Goal: Register for event/course

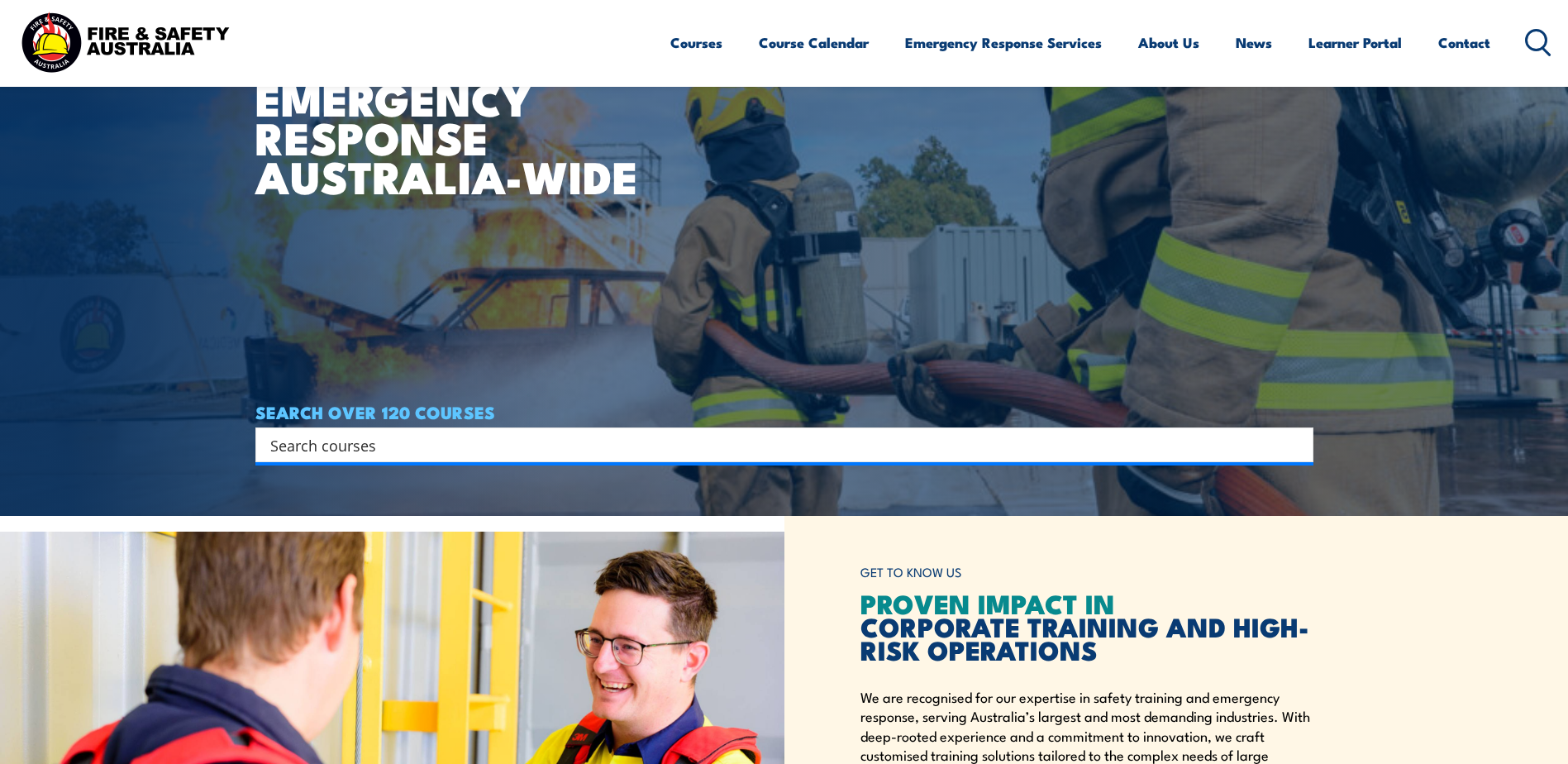
scroll to position [331, 0]
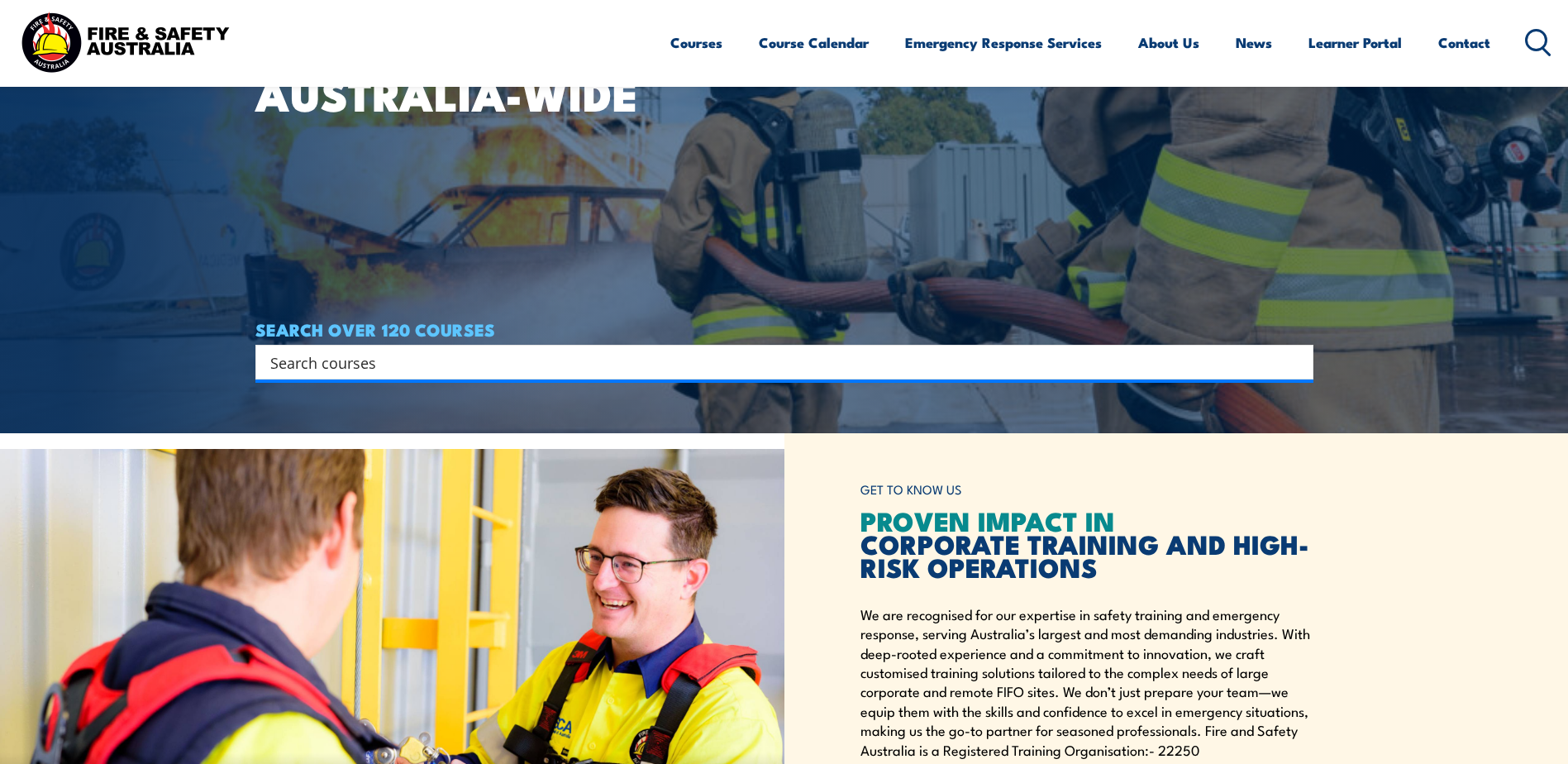
click at [423, 349] on div "Search" at bounding box center [784, 362] width 1058 height 35
click at [421, 362] on input "Search input" at bounding box center [774, 362] width 1007 height 25
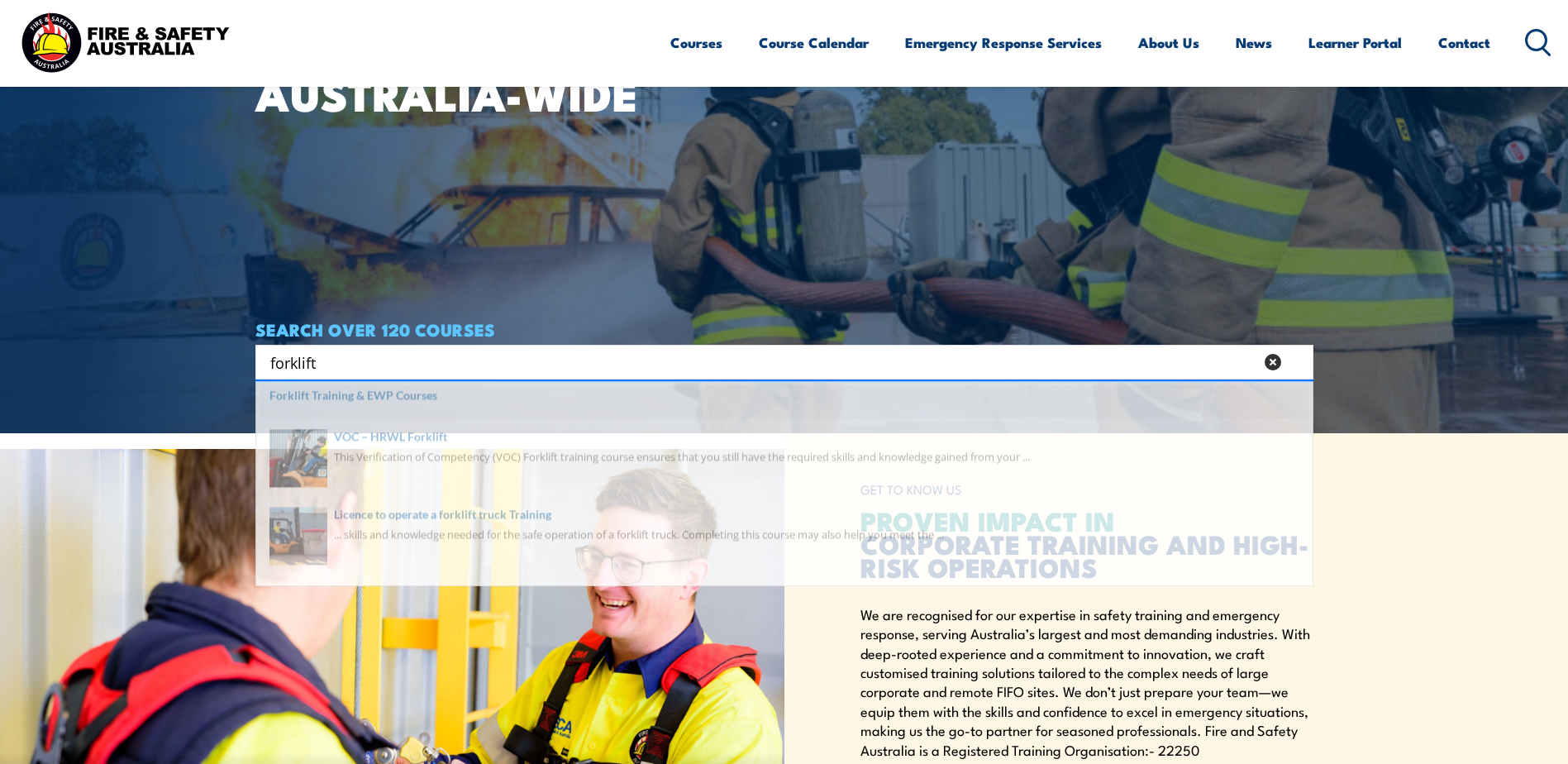
type input "forklift"
click at [392, 413] on span at bounding box center [784, 413] width 1048 height 41
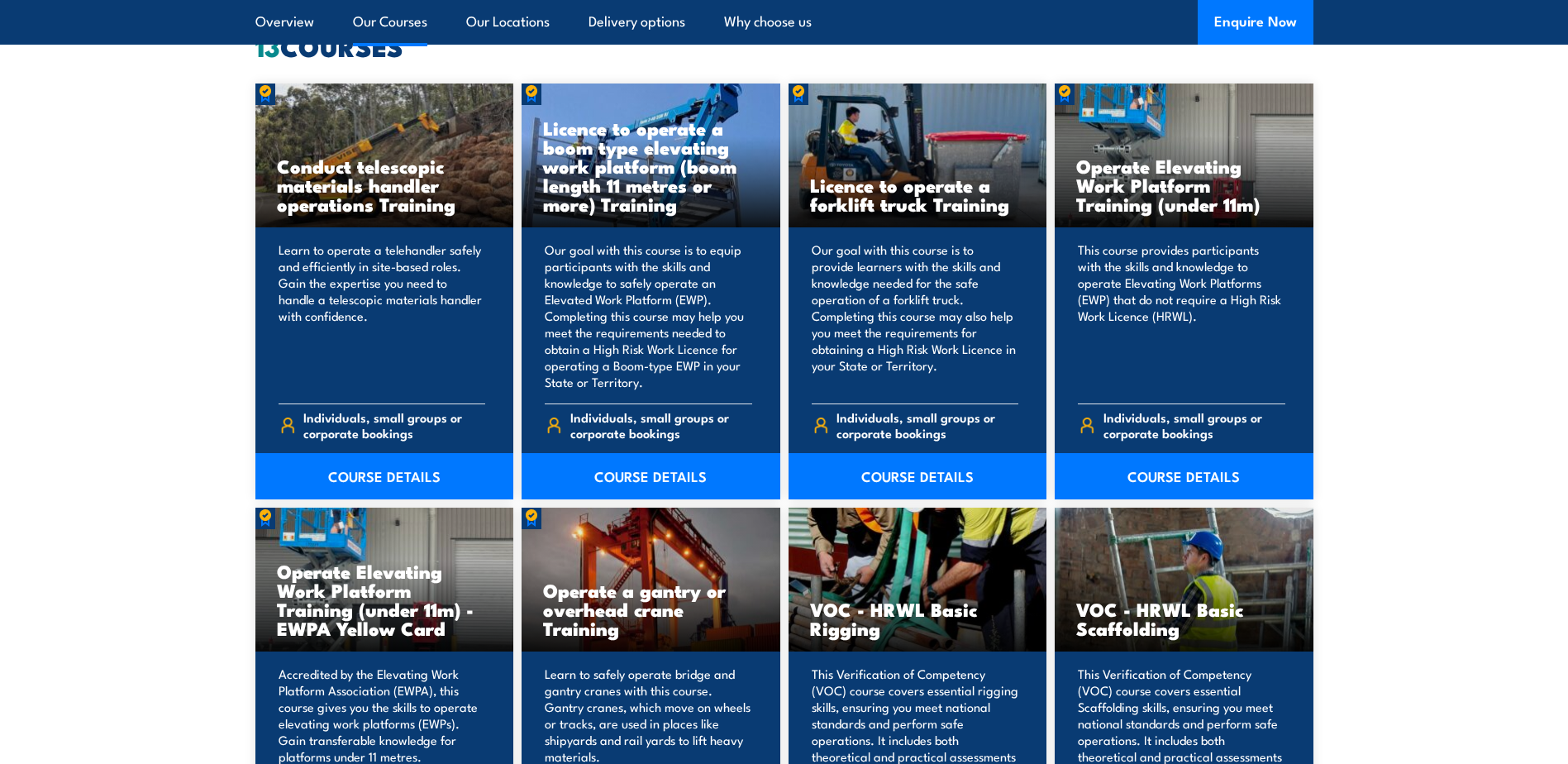
scroll to position [1156, 0]
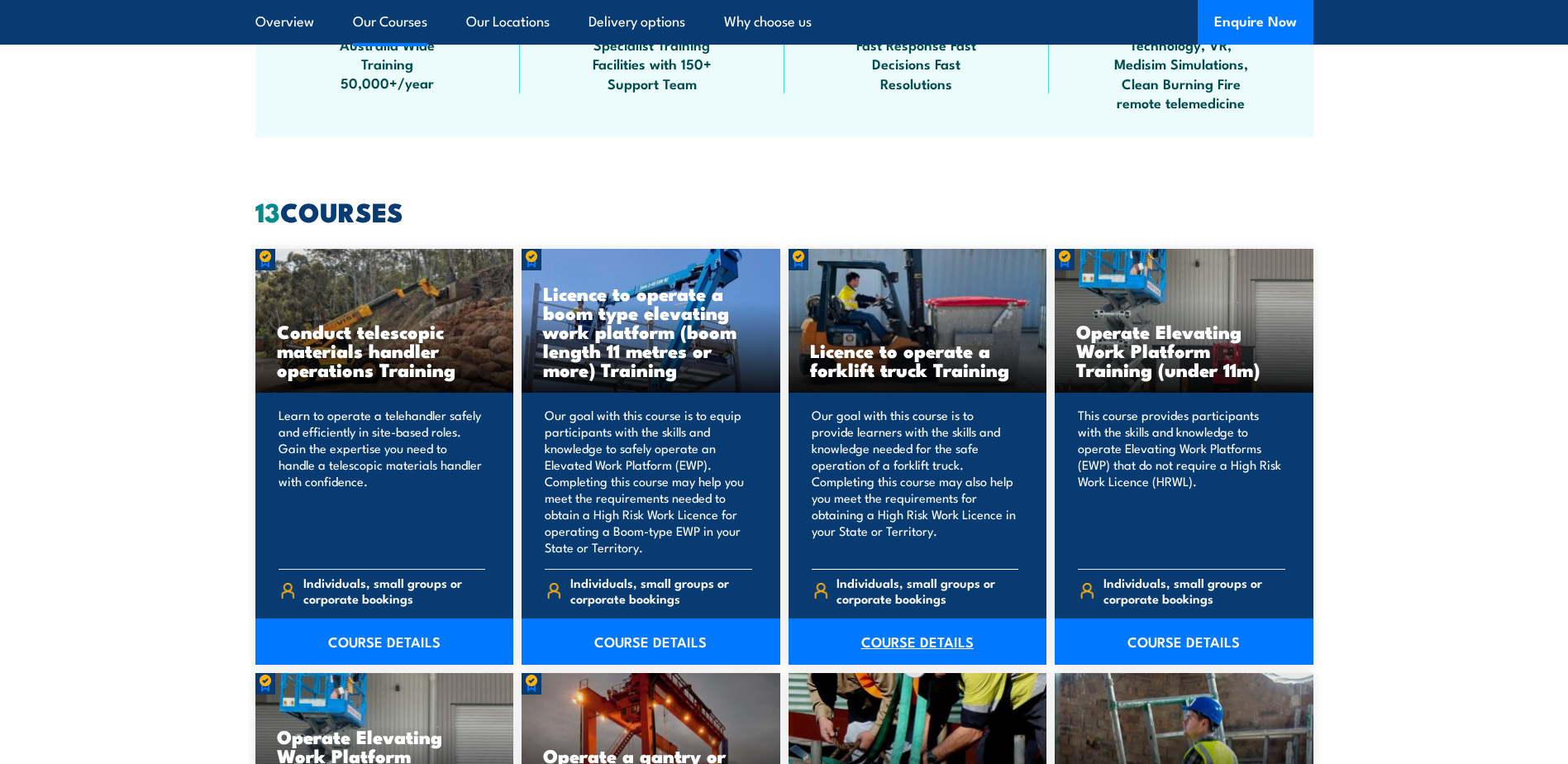
click at [925, 635] on link "COURSE DETAILS" at bounding box center [917, 641] width 259 height 46
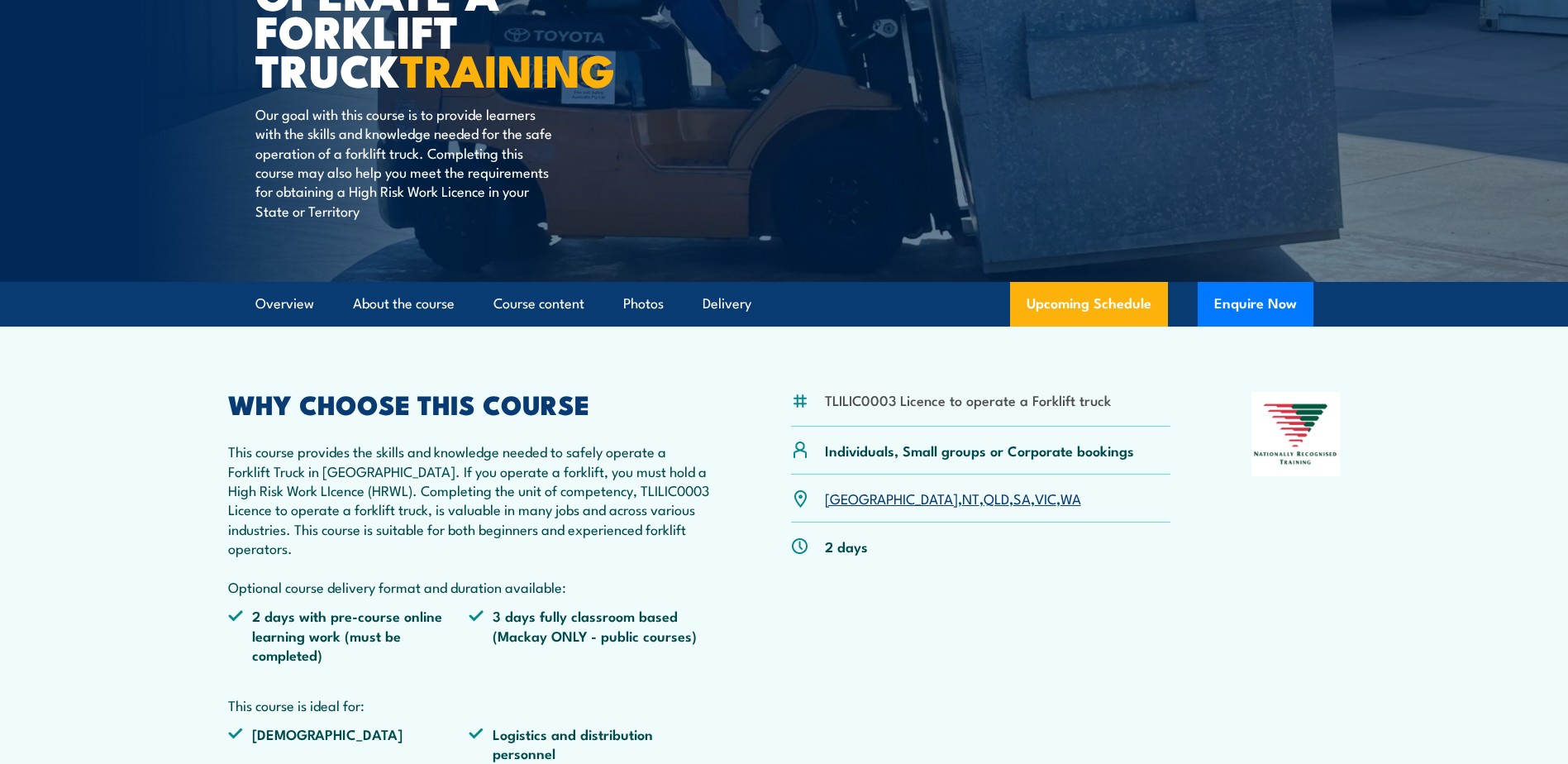
scroll to position [413, 0]
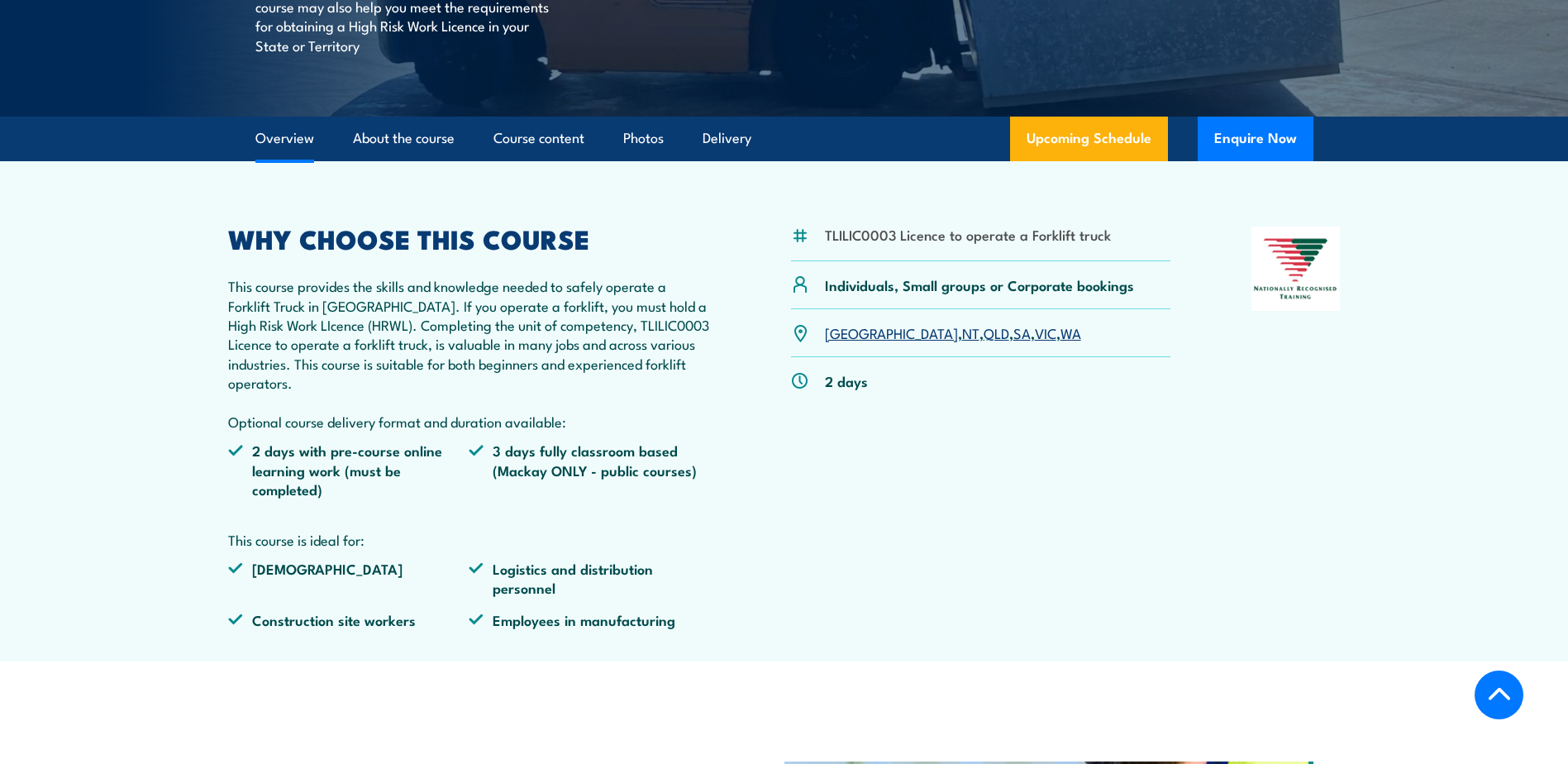
click at [984, 330] on link "QLD" at bounding box center [997, 333] width 26 height 20
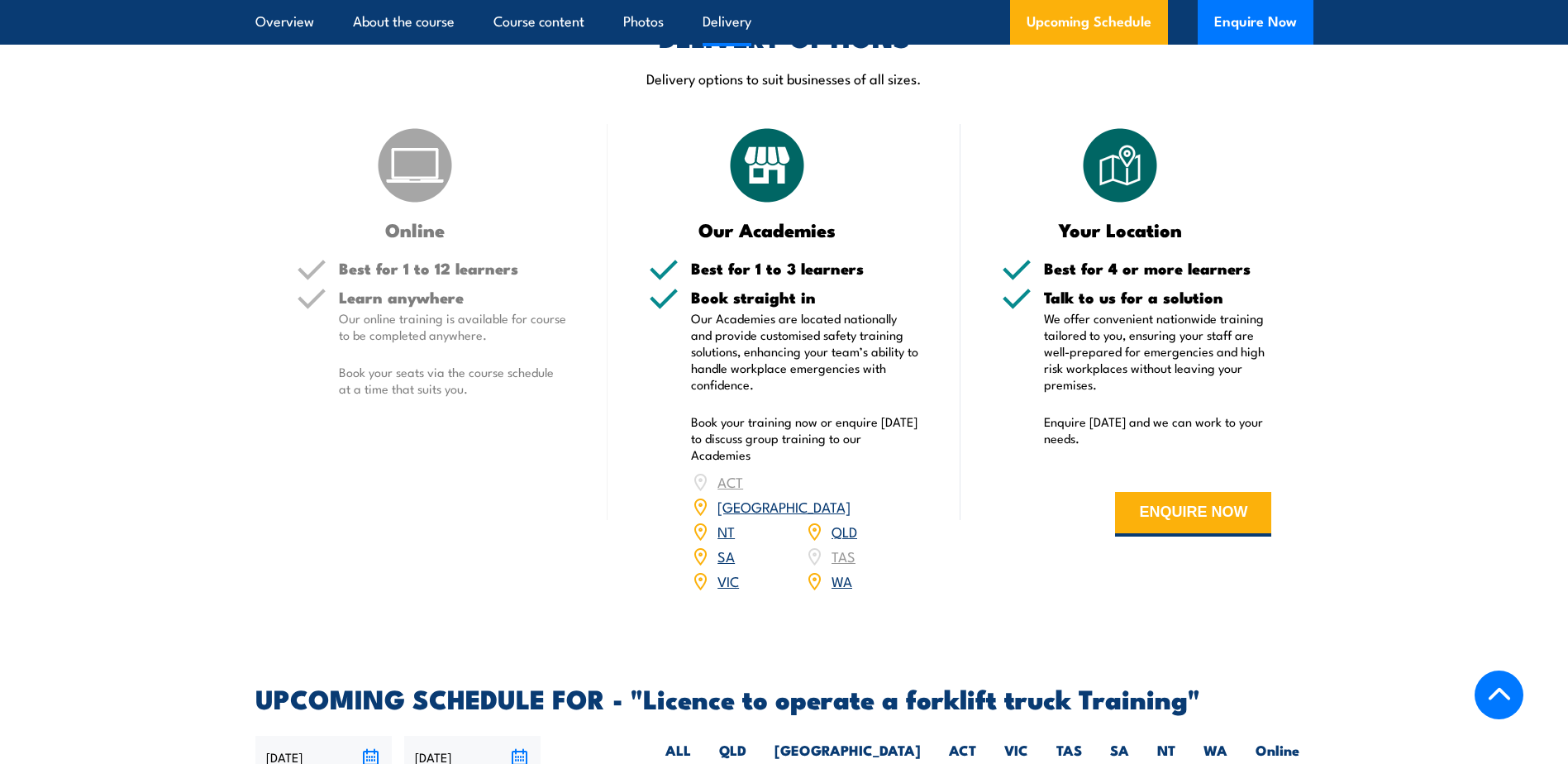
scroll to position [2270, 0]
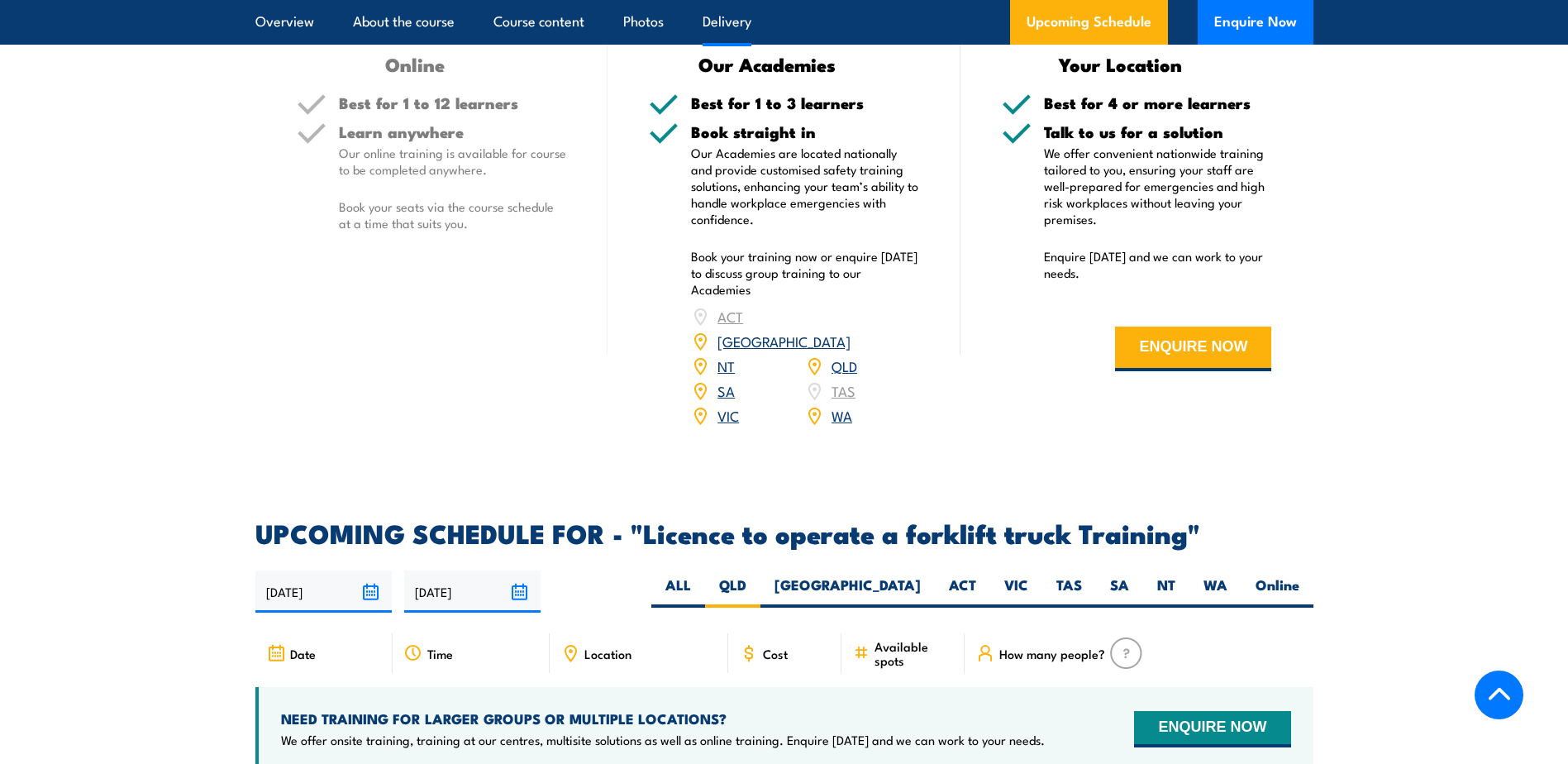
click at [846, 356] on link "QLD" at bounding box center [844, 366] width 26 height 20
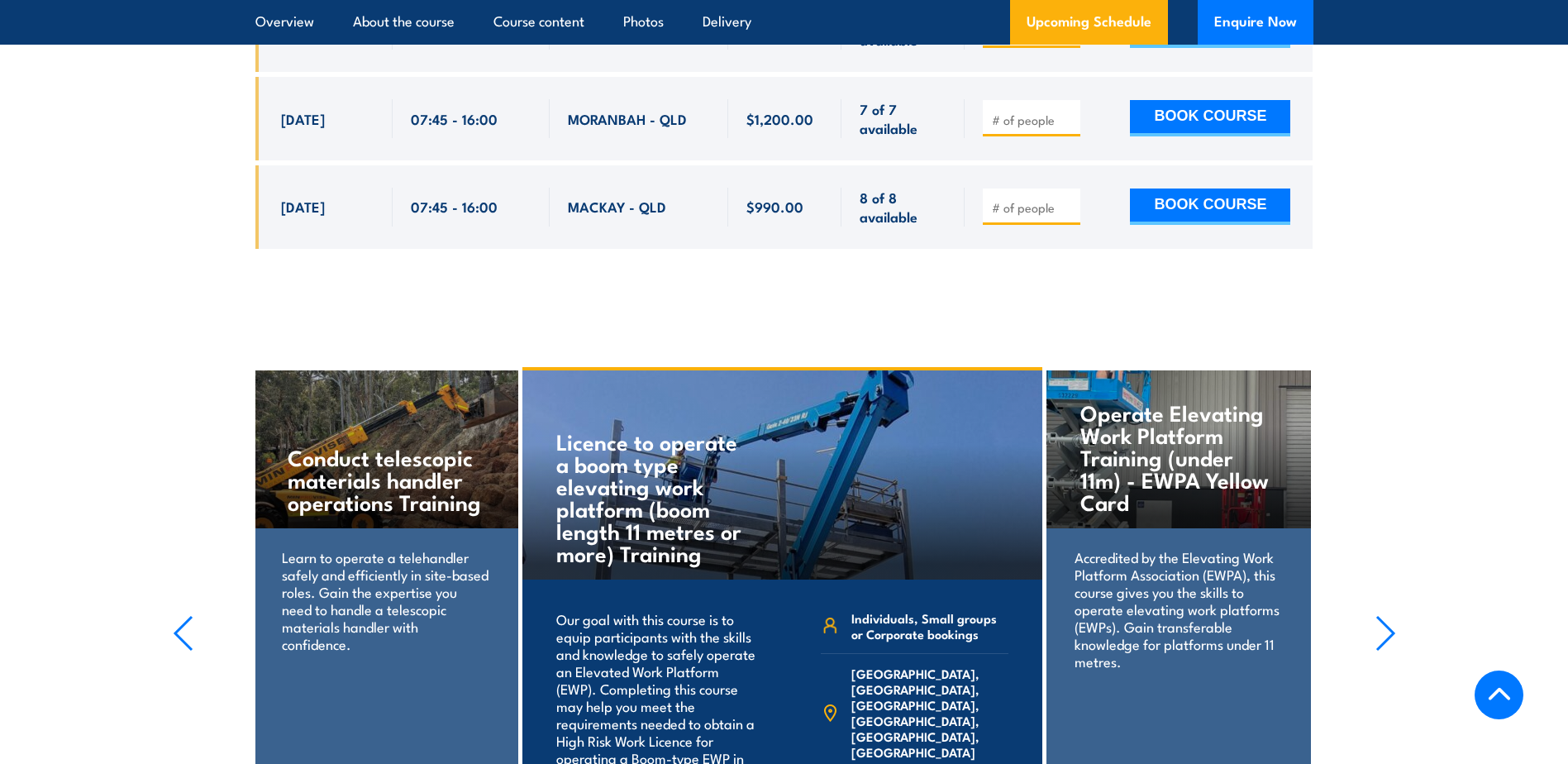
scroll to position [3840, 0]
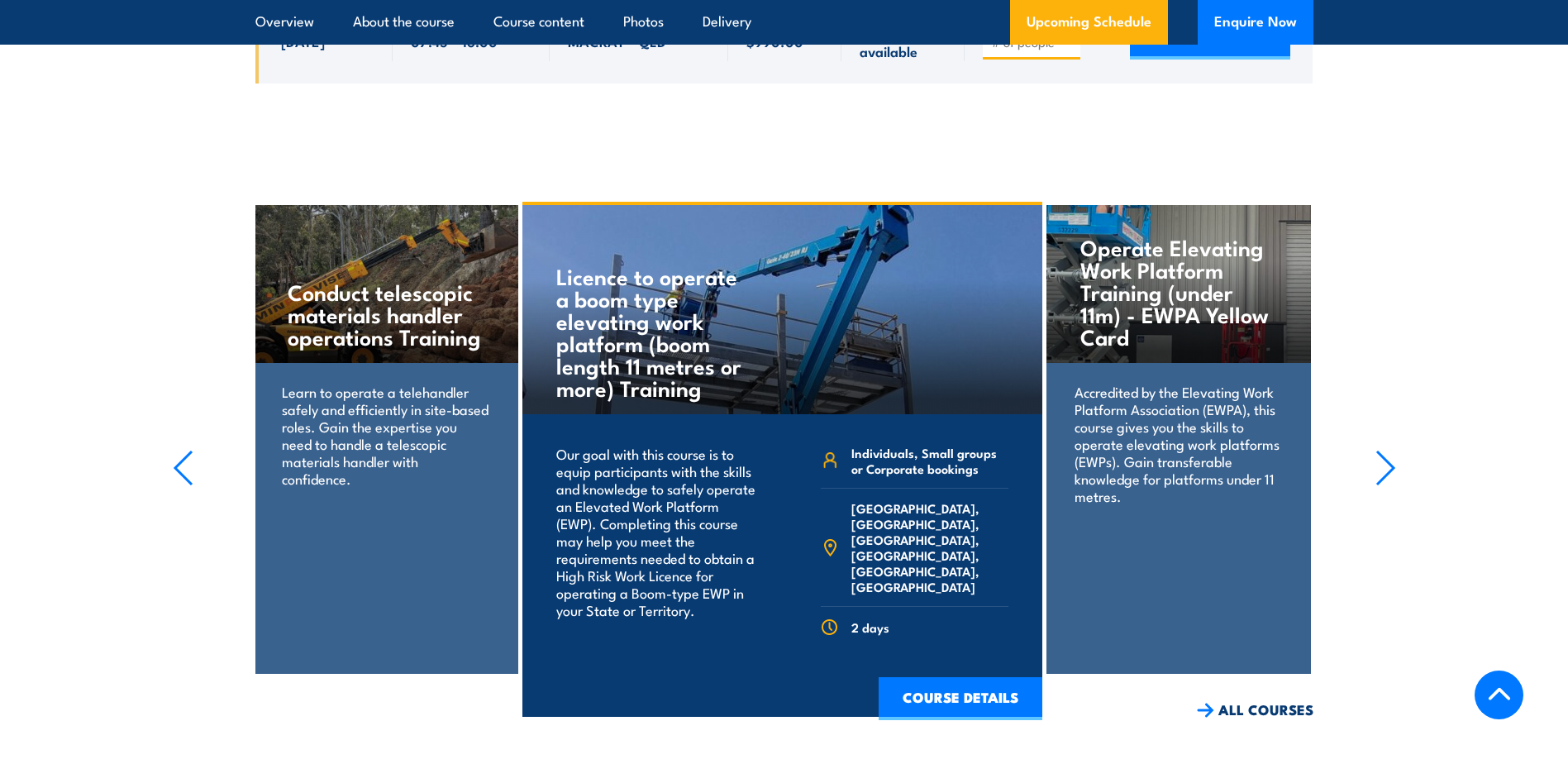
click at [1382, 467] on icon "button" at bounding box center [1385, 467] width 21 height 36
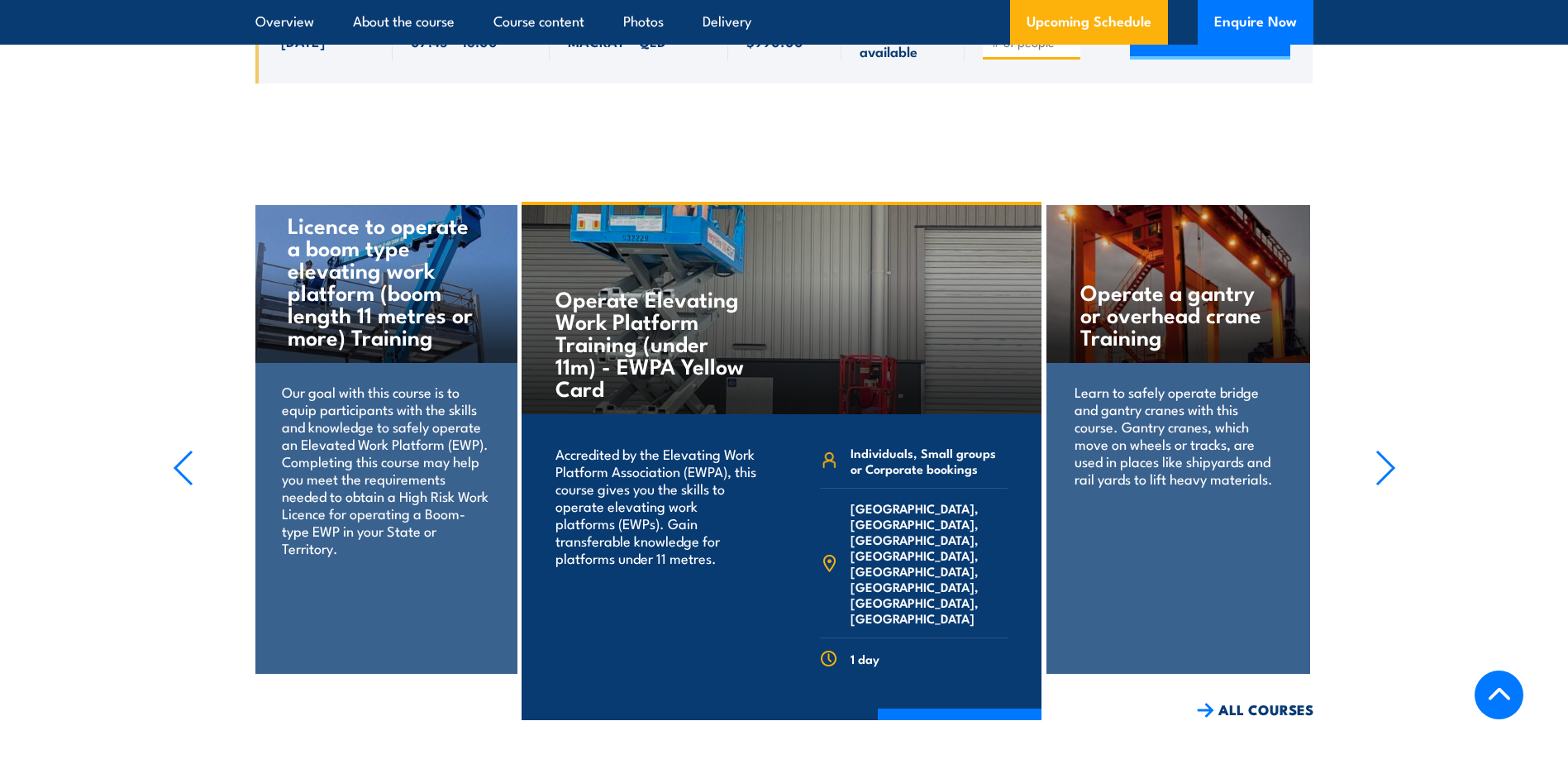
click at [1384, 465] on icon "button" at bounding box center [1385, 467] width 21 height 36
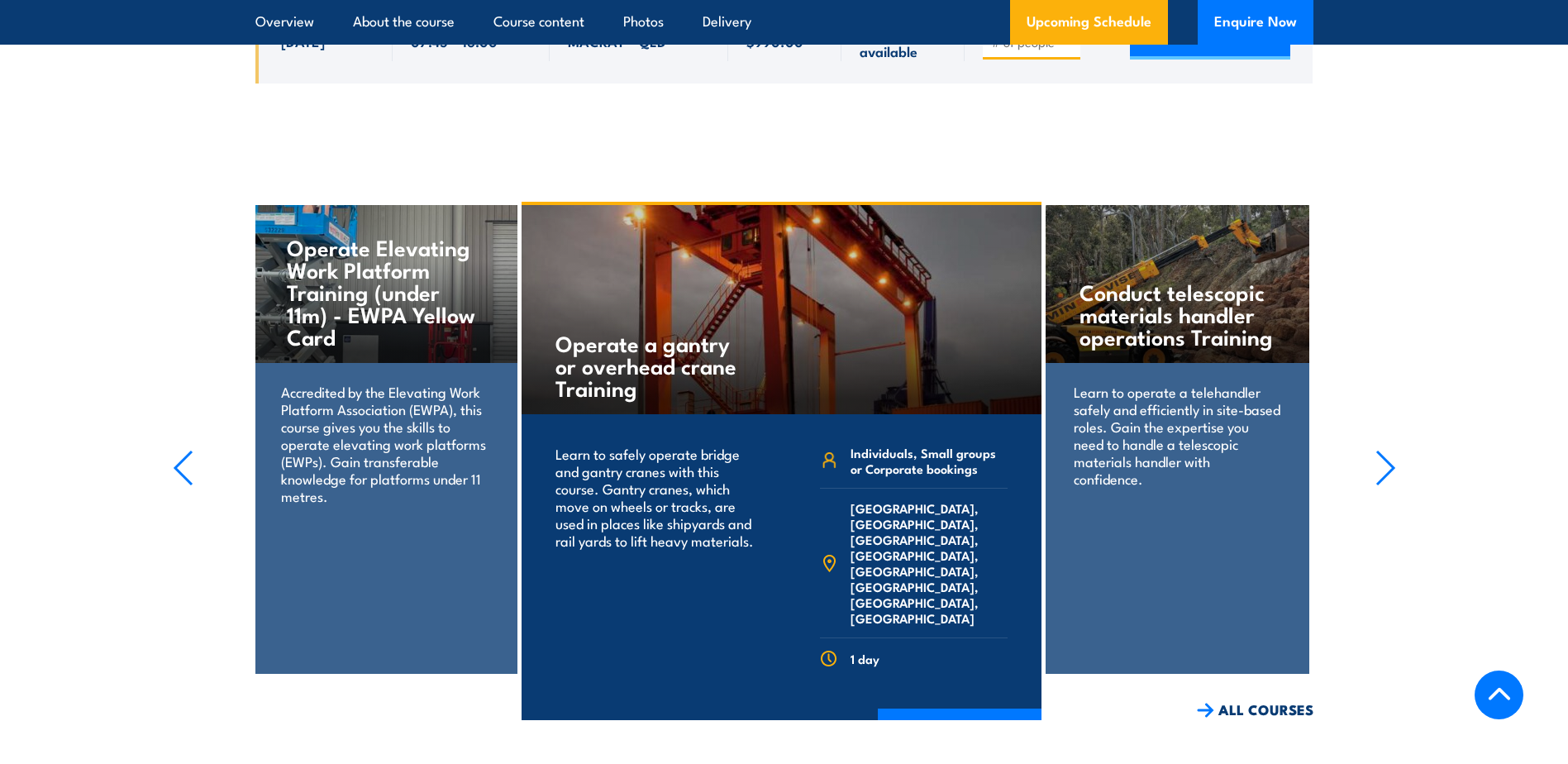
click at [1384, 465] on icon "button" at bounding box center [1385, 467] width 21 height 36
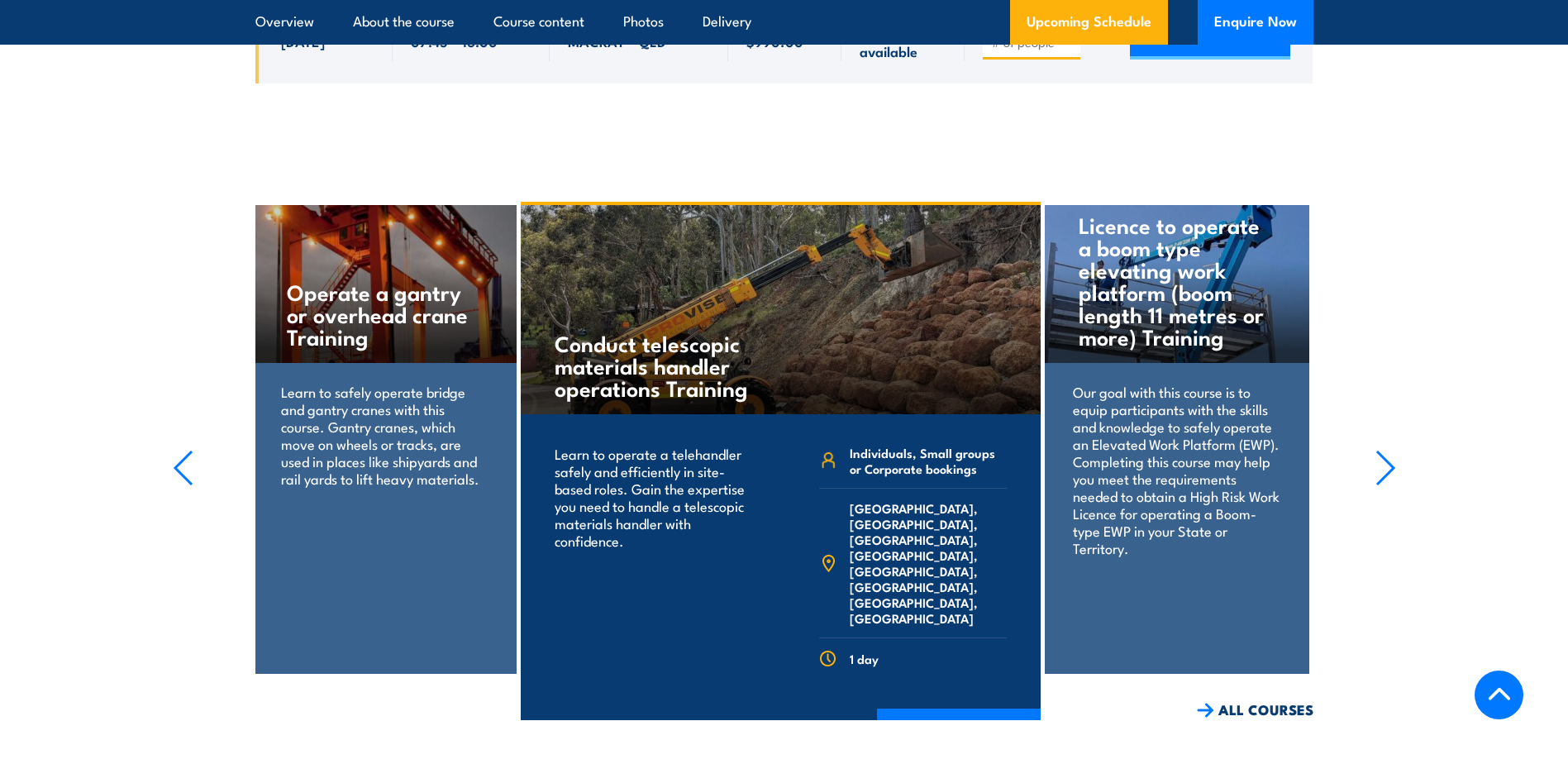
click at [1384, 465] on icon "button" at bounding box center [1385, 467] width 21 height 36
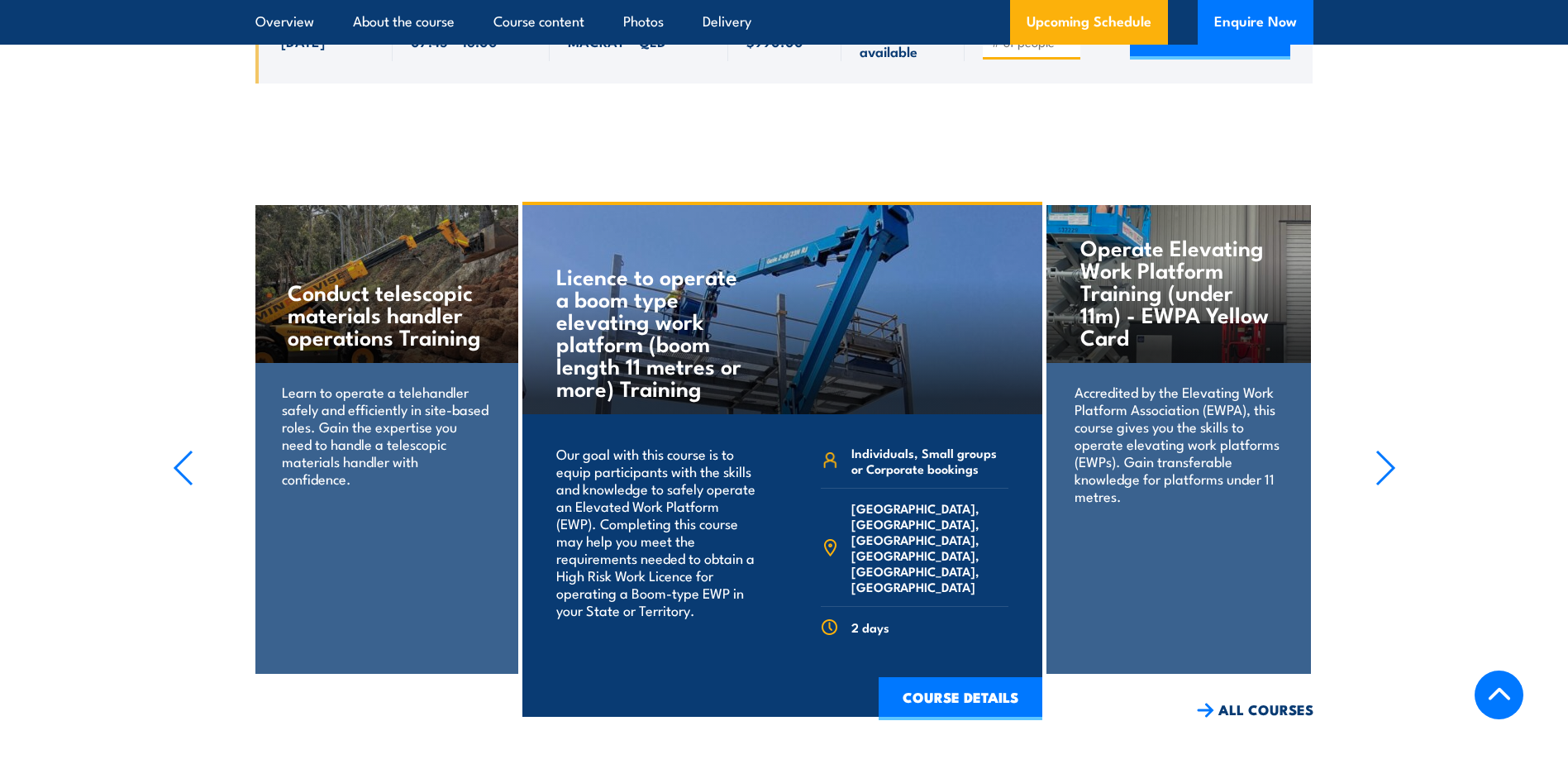
click at [1384, 465] on icon "button" at bounding box center [1385, 467] width 21 height 36
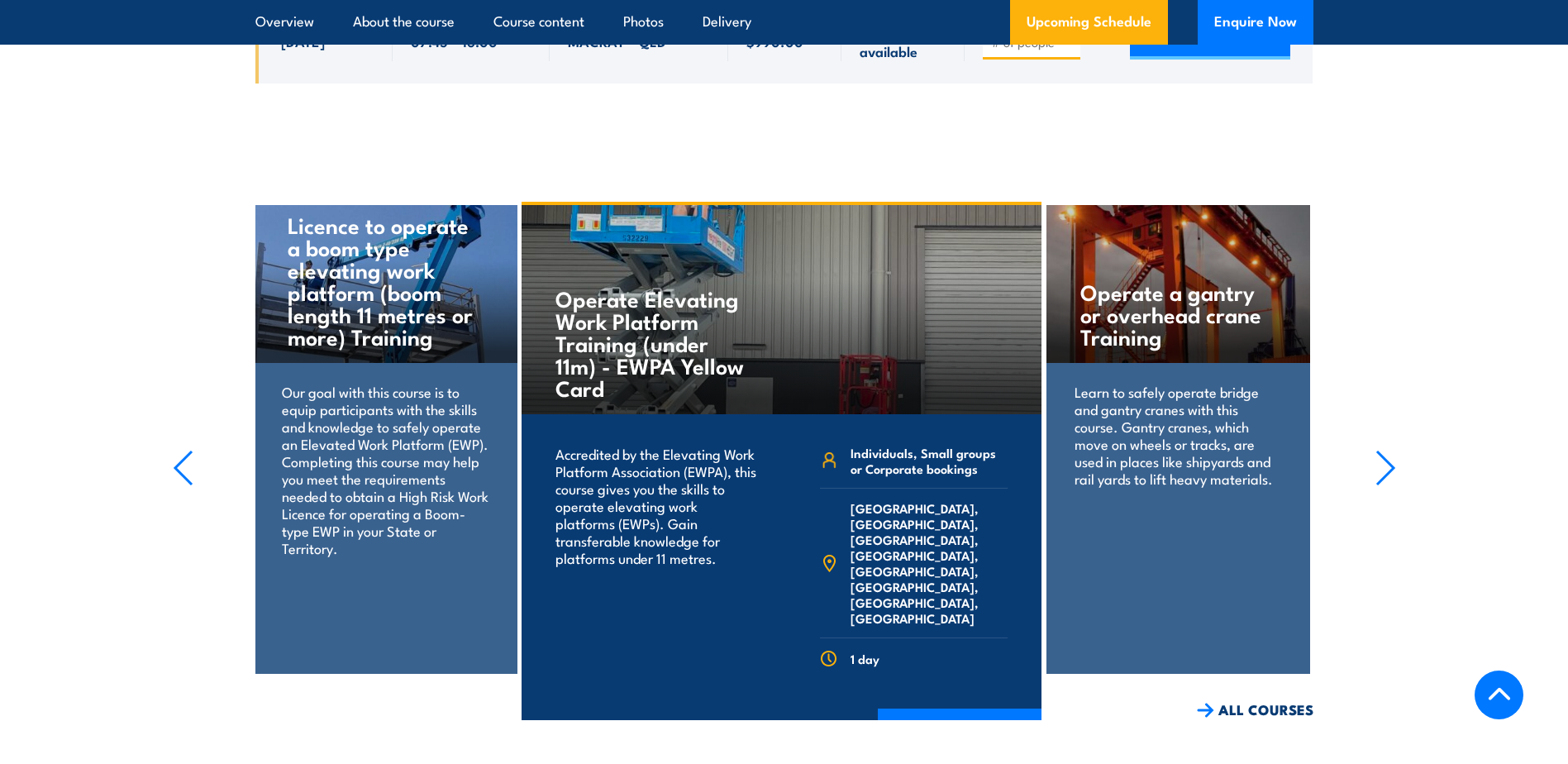
click at [1384, 465] on icon "button" at bounding box center [1385, 467] width 21 height 36
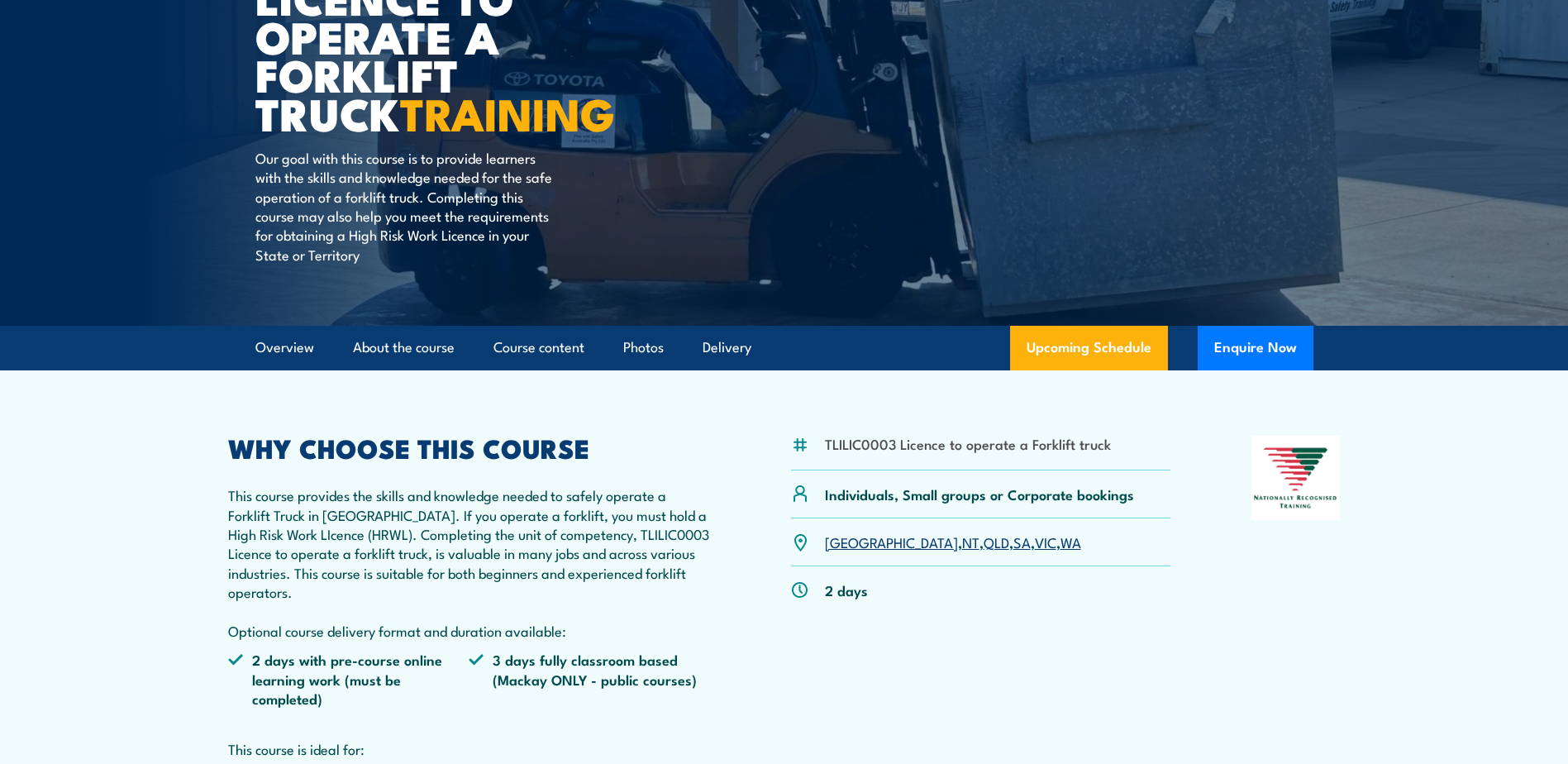
scroll to position [0, 0]
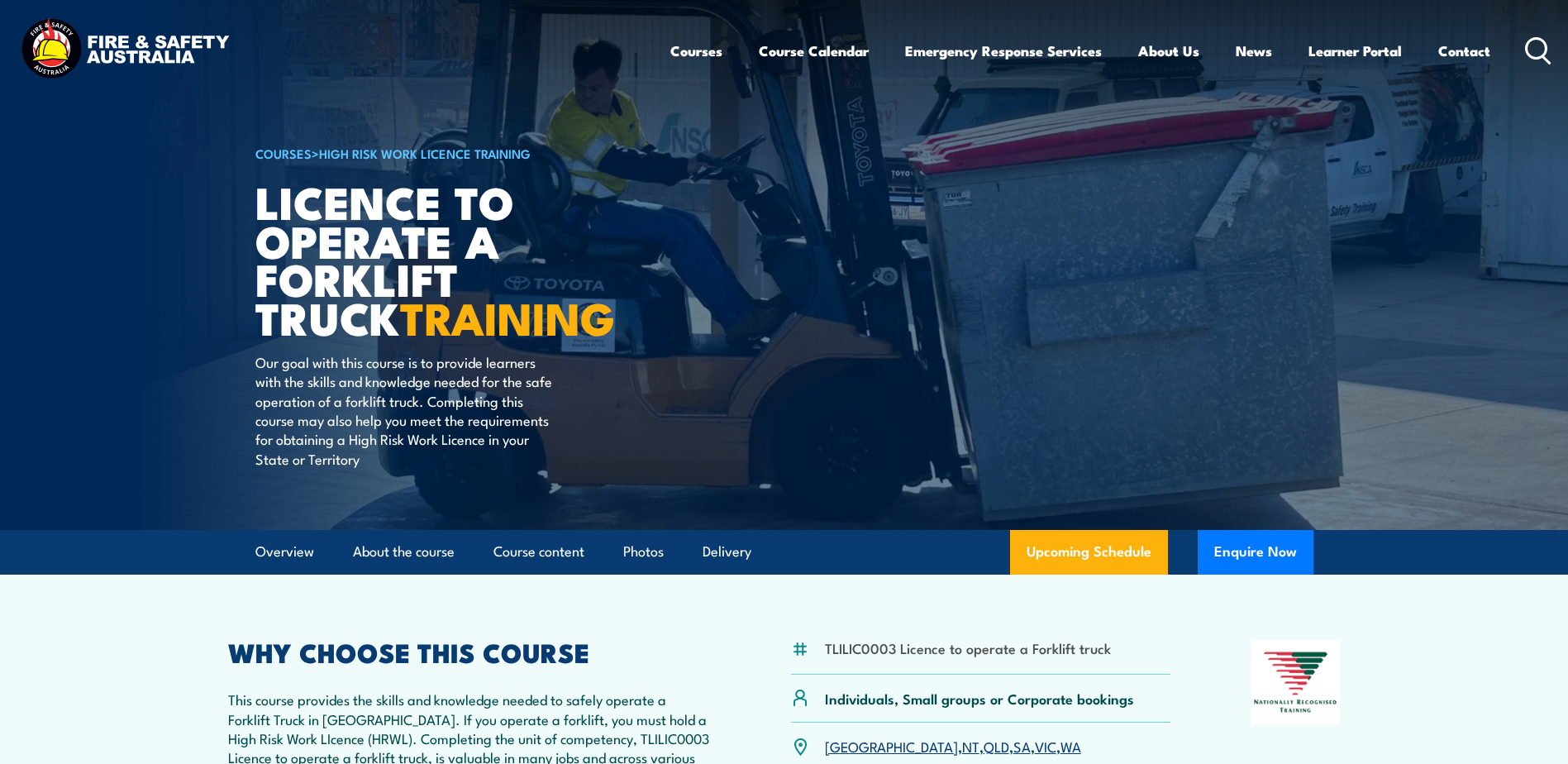
click at [486, 36] on div "Courses Course Calendar Emergency Response Services Services Overview Emergency…" at bounding box center [784, 50] width 1535 height 71
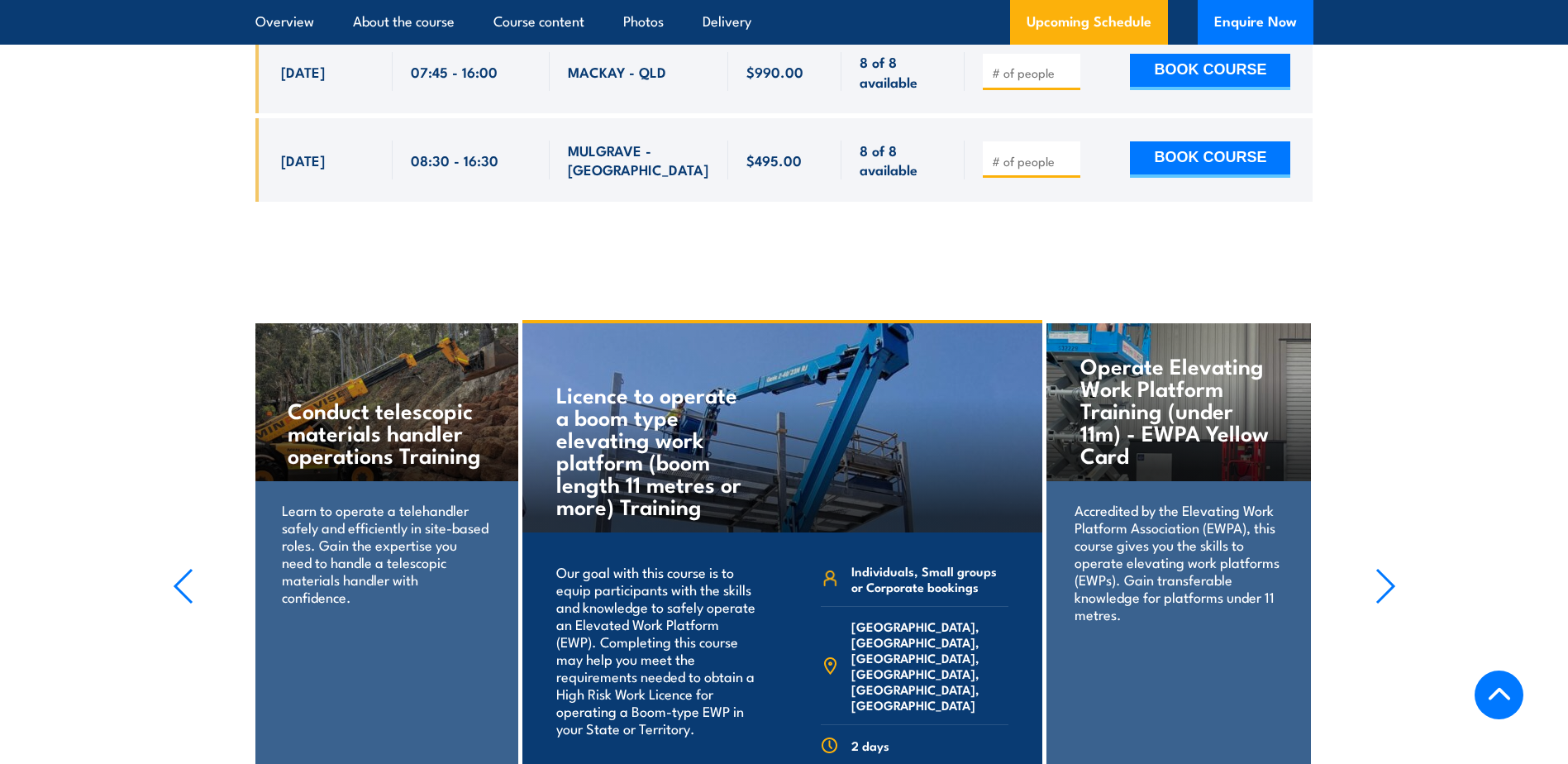
scroll to position [5372, 0]
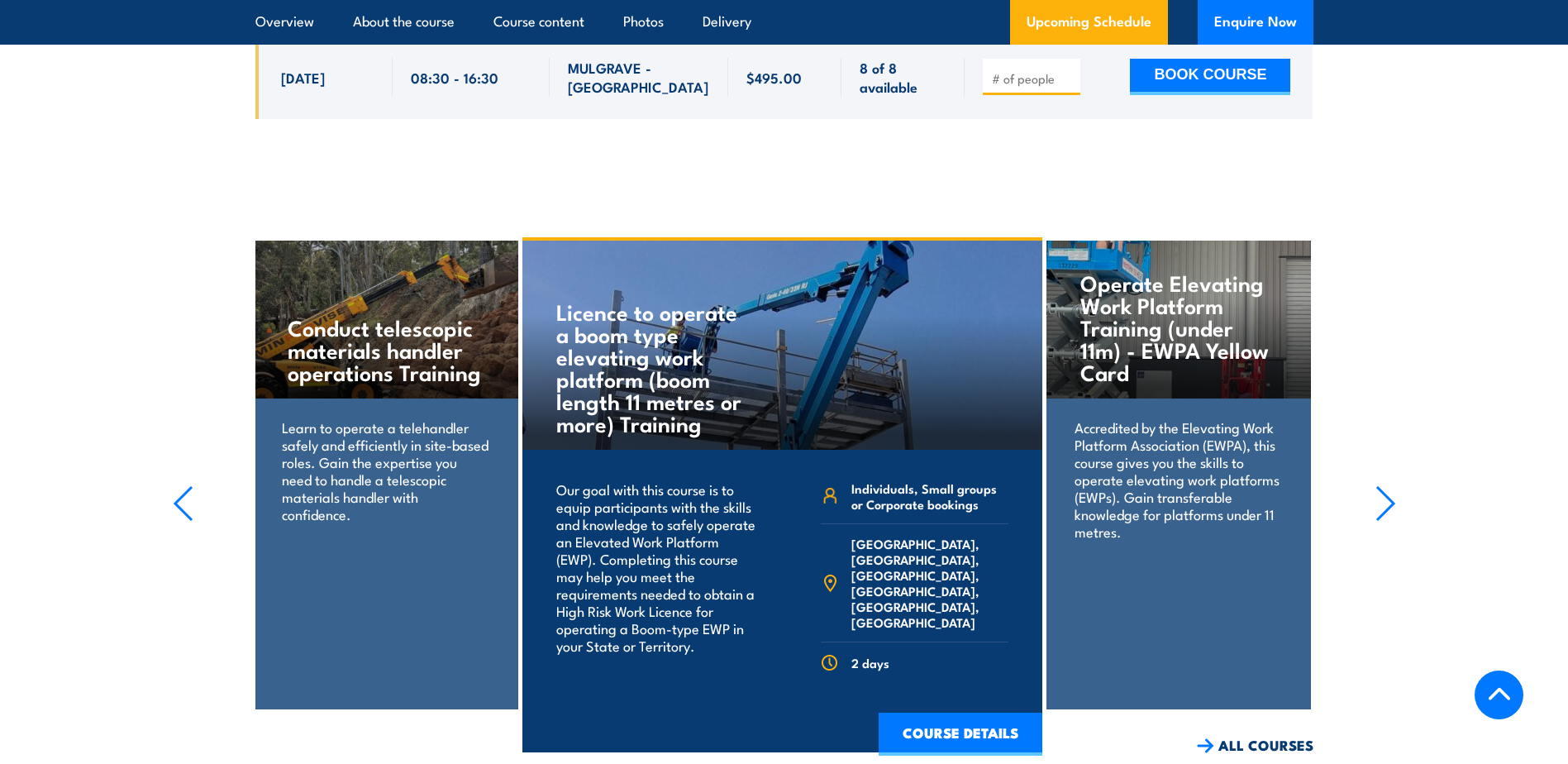
click at [1390, 485] on icon "button" at bounding box center [1385, 503] width 21 height 36
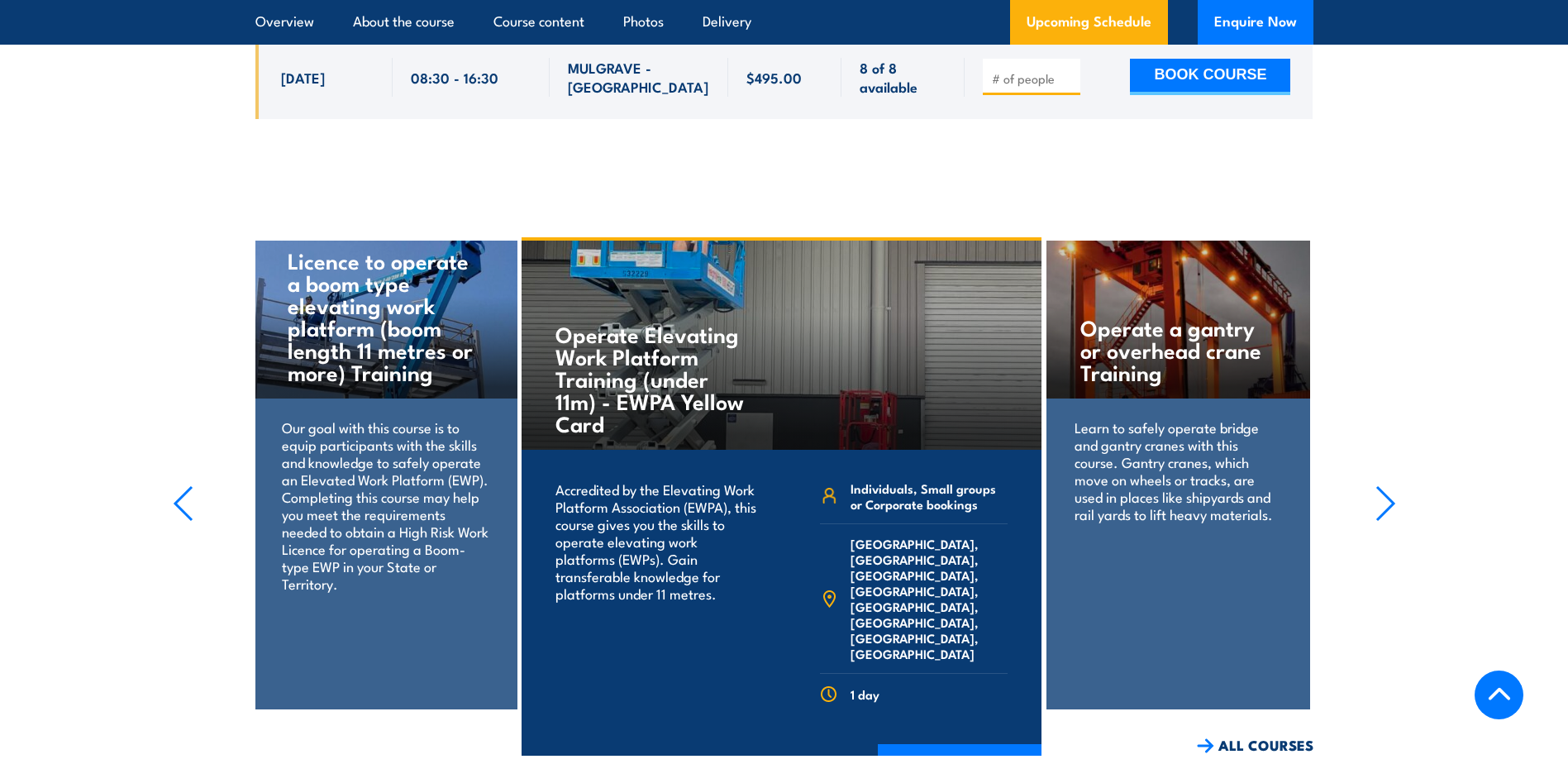
click at [1140, 316] on h4 "Operate a gantry or overhead crane Training" at bounding box center [1178, 349] width 196 height 67
click at [1386, 486] on icon "button" at bounding box center [1385, 502] width 17 height 33
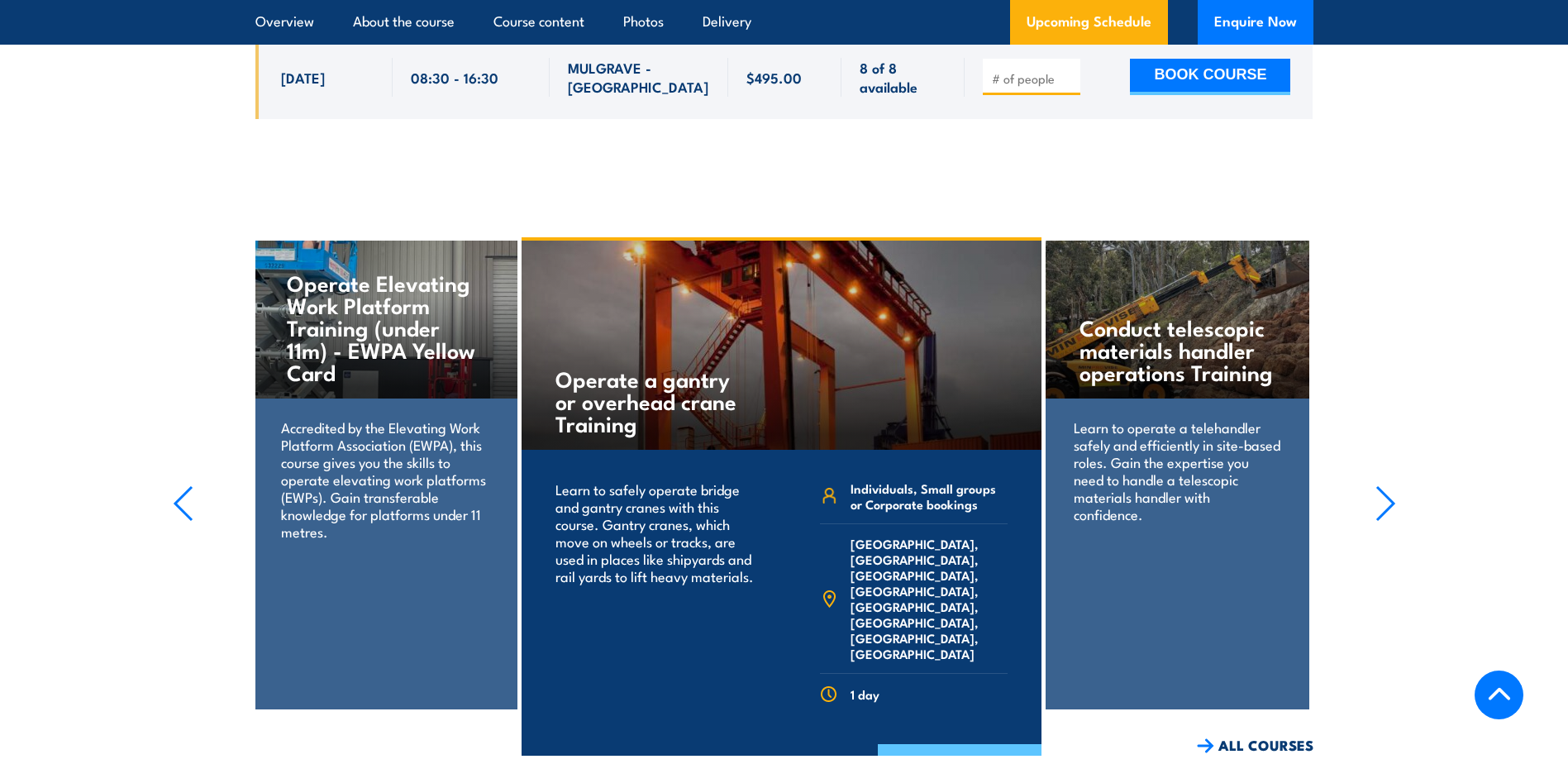
click at [929, 744] on link "COURSE DETAILS" at bounding box center [960, 765] width 164 height 43
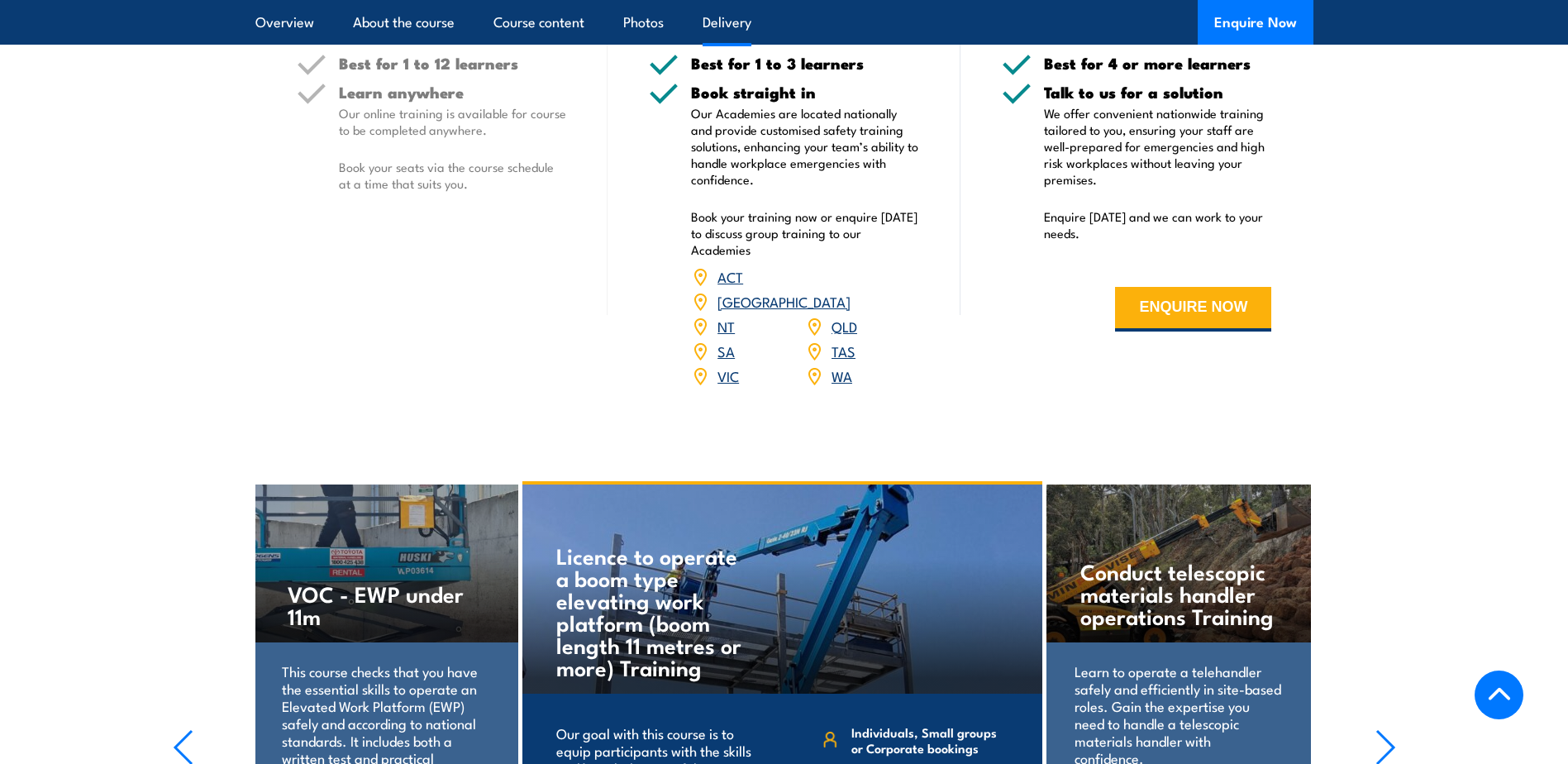
scroll to position [1983, 0]
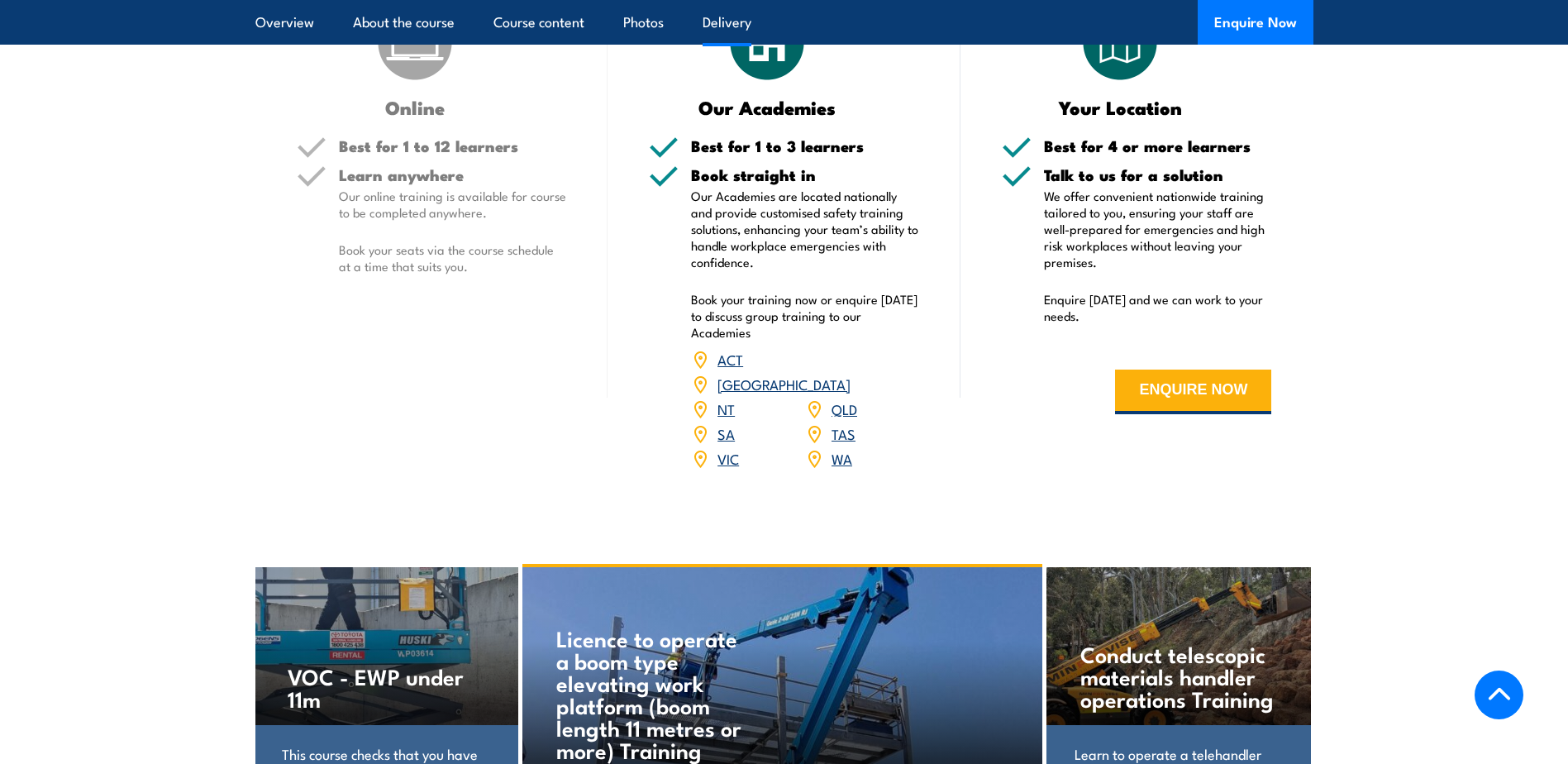
click at [842, 398] on link "QLD" at bounding box center [844, 408] width 26 height 20
